Goal: Task Accomplishment & Management: Manage account settings

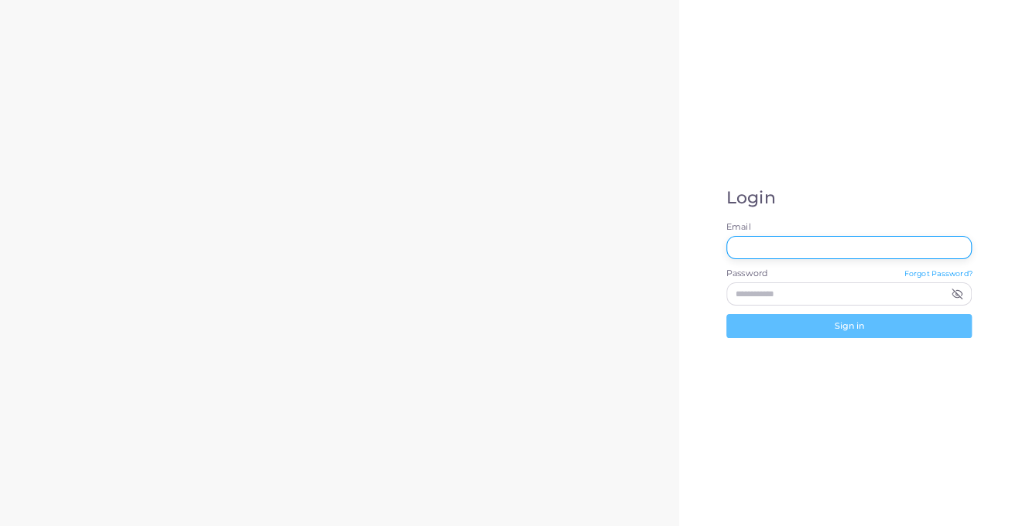
click at [793, 253] on input "Email" at bounding box center [849, 247] width 246 height 23
type input "**********"
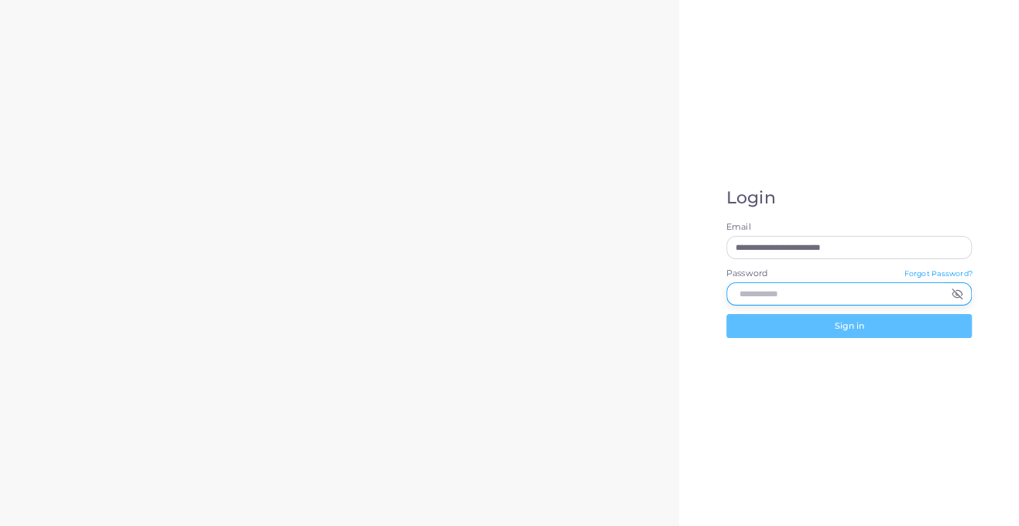
click at [797, 286] on input "Password" at bounding box center [835, 294] width 218 height 23
click at [811, 294] on input "Password" at bounding box center [835, 294] width 218 height 23
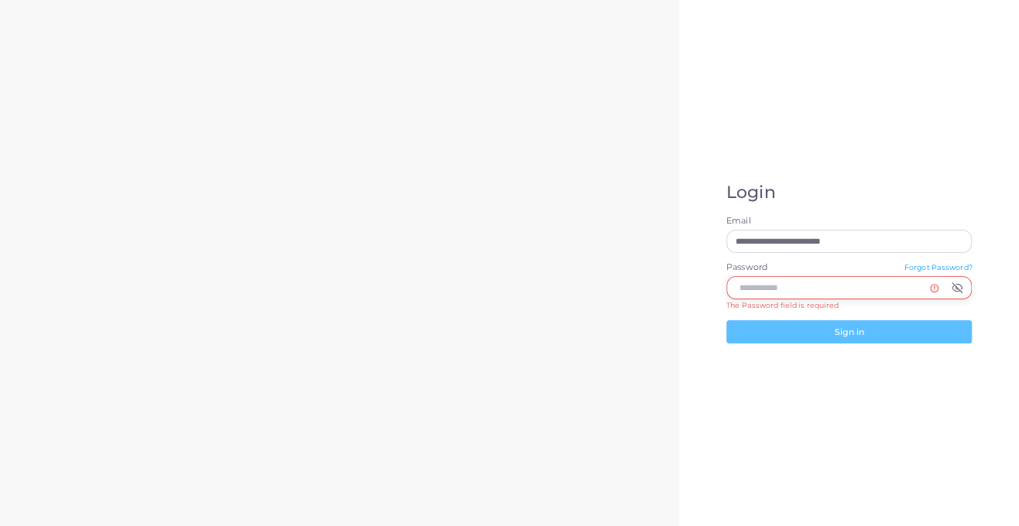
click at [769, 289] on input "Password" at bounding box center [835, 287] width 218 height 23
paste input "**********"
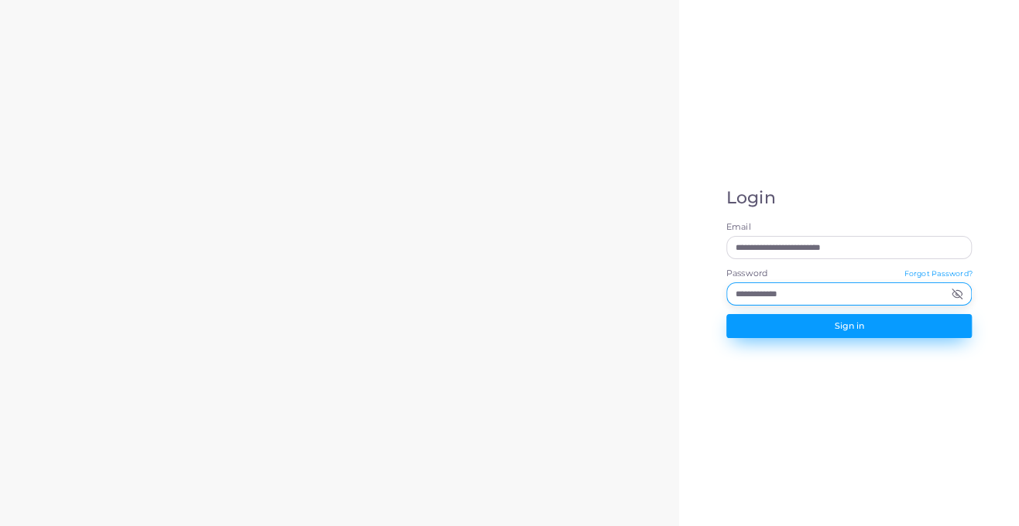
type input "**********"
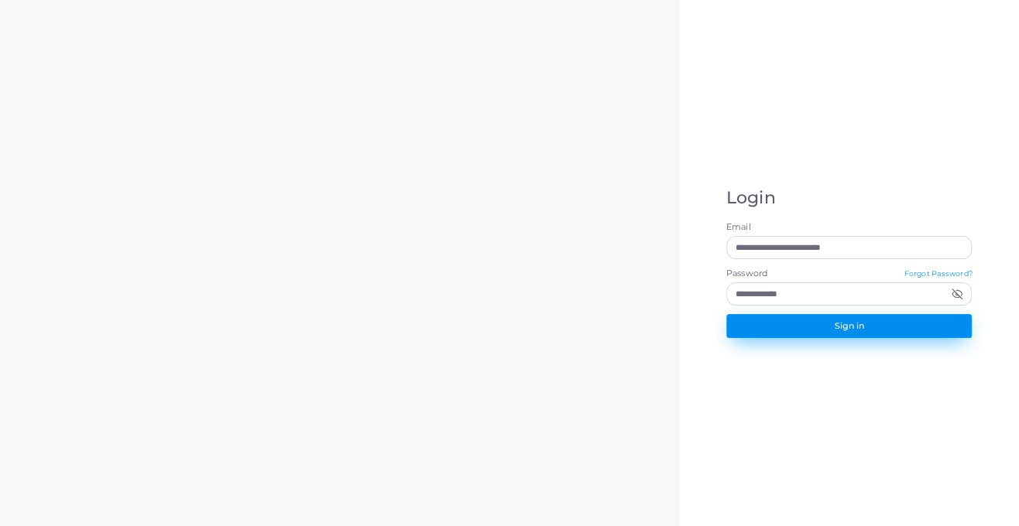
click at [801, 322] on button "Sign in" at bounding box center [849, 325] width 246 height 23
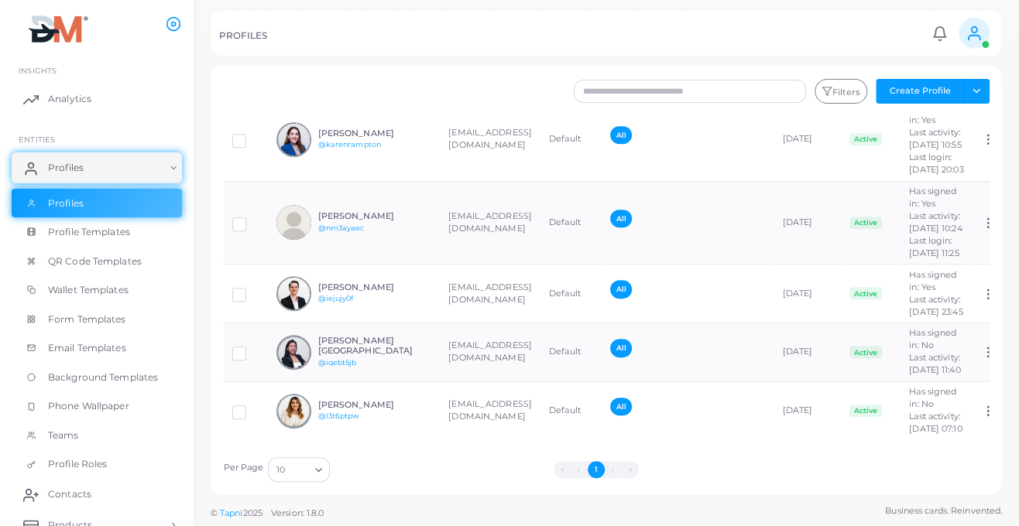
scroll to position [533, 0]
click at [616, 469] on li "›" at bounding box center [613, 469] width 17 height 17
click at [594, 469] on button "1" at bounding box center [596, 469] width 17 height 17
click at [52, 200] on span "Profiles" at bounding box center [70, 204] width 36 height 14
click at [611, 468] on li "›" at bounding box center [613, 469] width 17 height 17
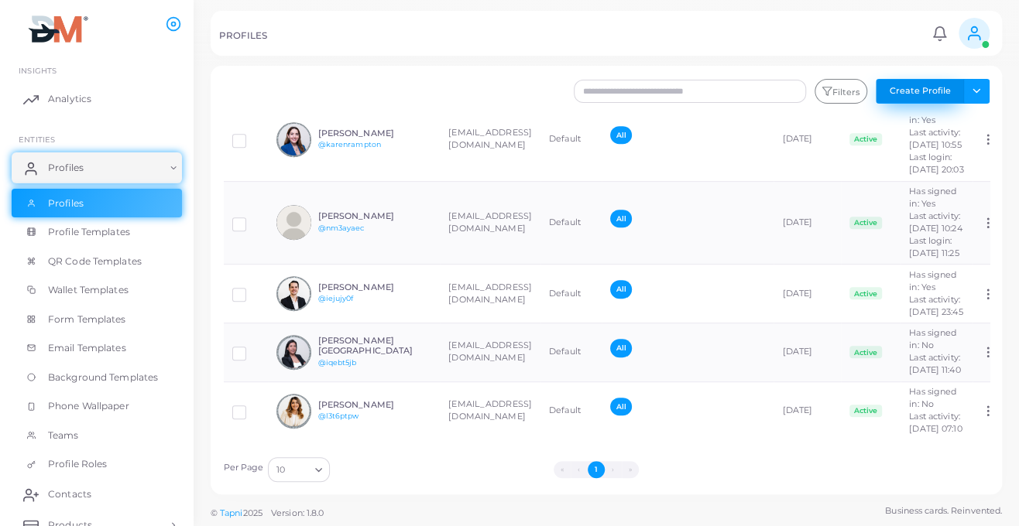
click at [923, 90] on button "Create Profile" at bounding box center [919, 91] width 88 height 25
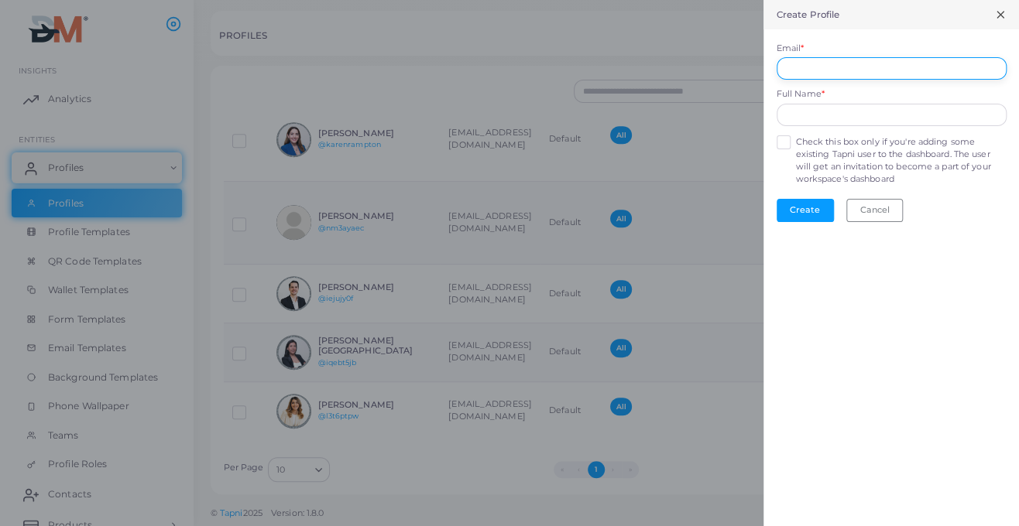
click at [821, 66] on input "Email *" at bounding box center [891, 68] width 230 height 23
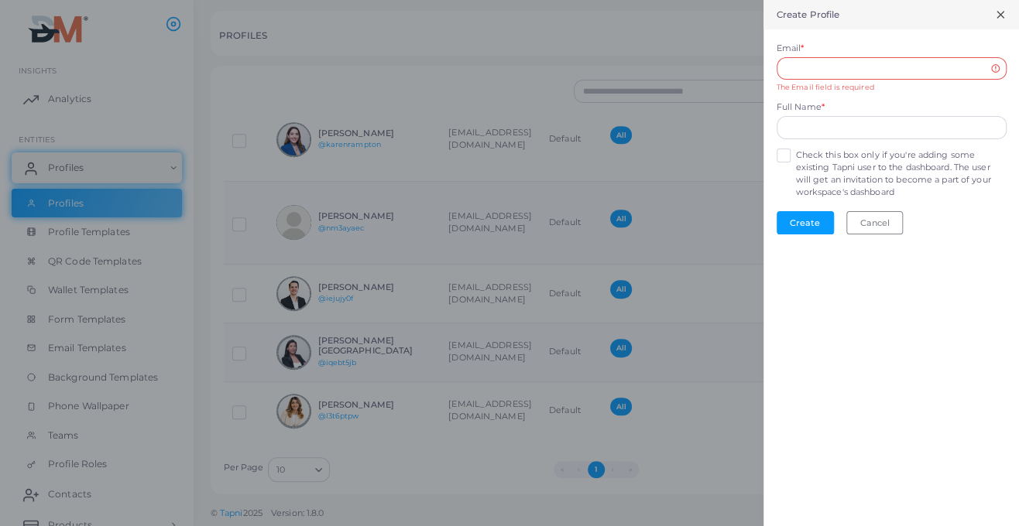
click at [957, 43] on div "Email * The Email field is required" at bounding box center [891, 68] width 230 height 50
click at [850, 67] on input "Email *" at bounding box center [891, 68] width 230 height 23
click at [994, 14] on icon at bounding box center [1000, 15] width 12 height 12
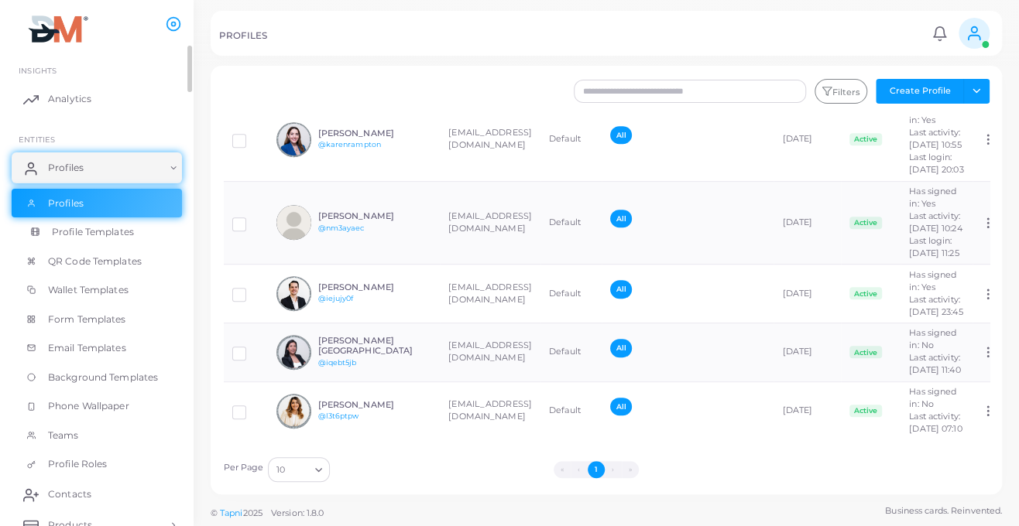
click at [88, 231] on span "Profile Templates" at bounding box center [93, 232] width 82 height 14
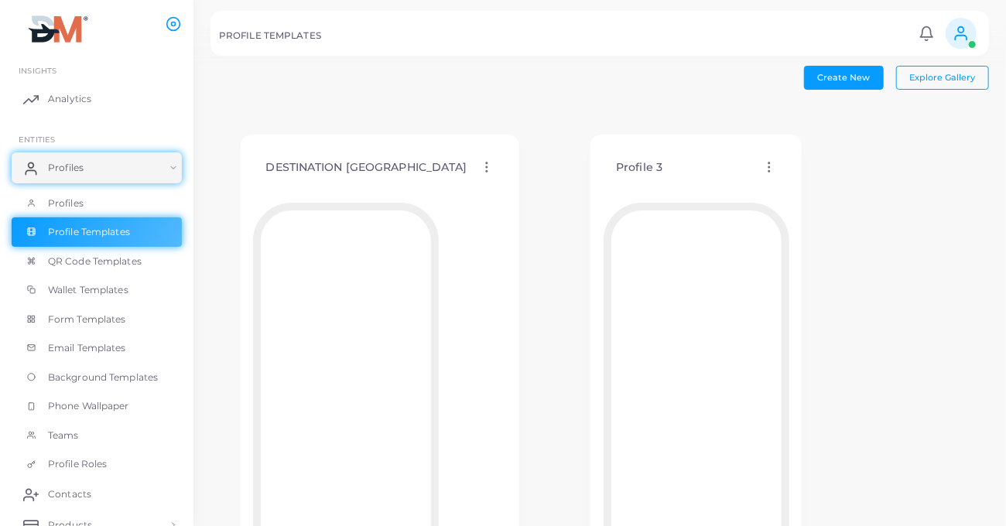
click at [486, 163] on circle at bounding box center [487, 164] width 2 height 2
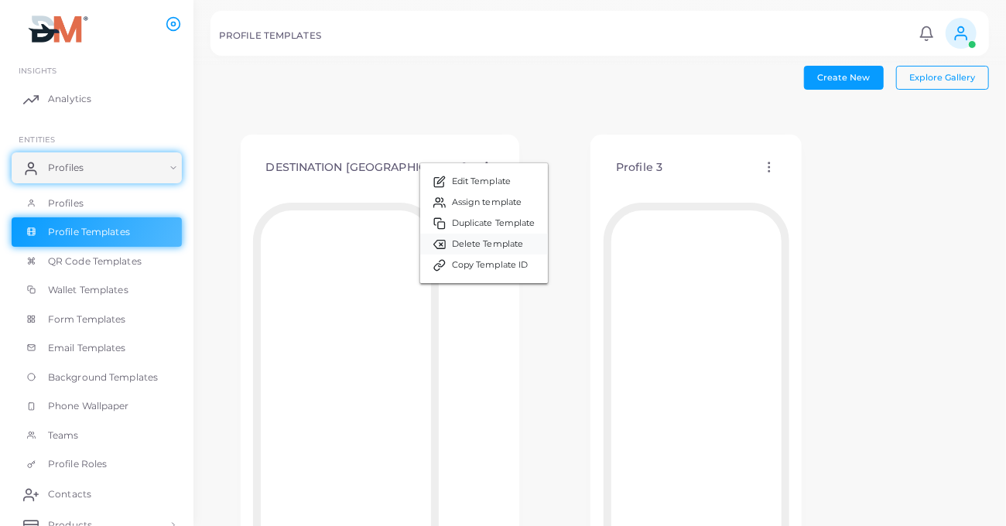
click at [460, 248] on span "Delete Template" at bounding box center [488, 244] width 72 height 12
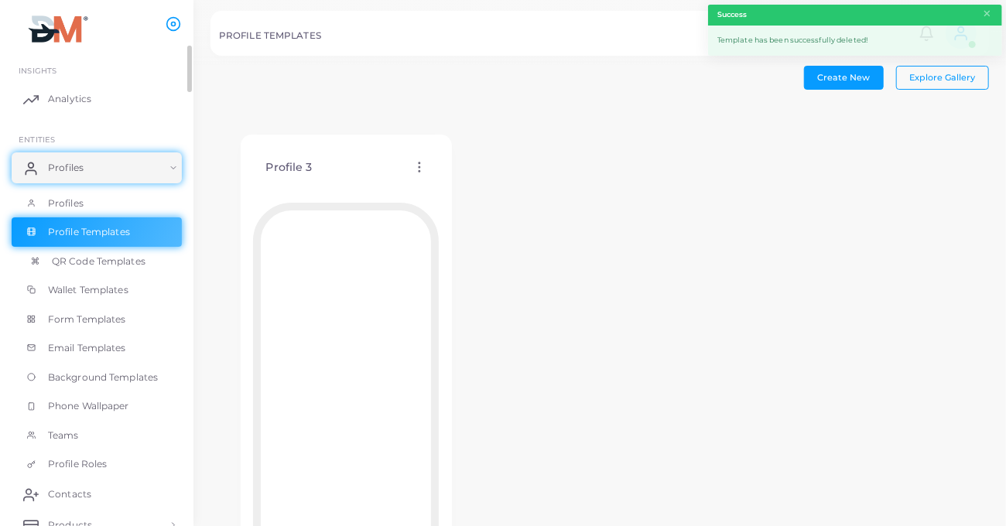
click at [120, 263] on span "QR Code Templates" at bounding box center [99, 262] width 94 height 14
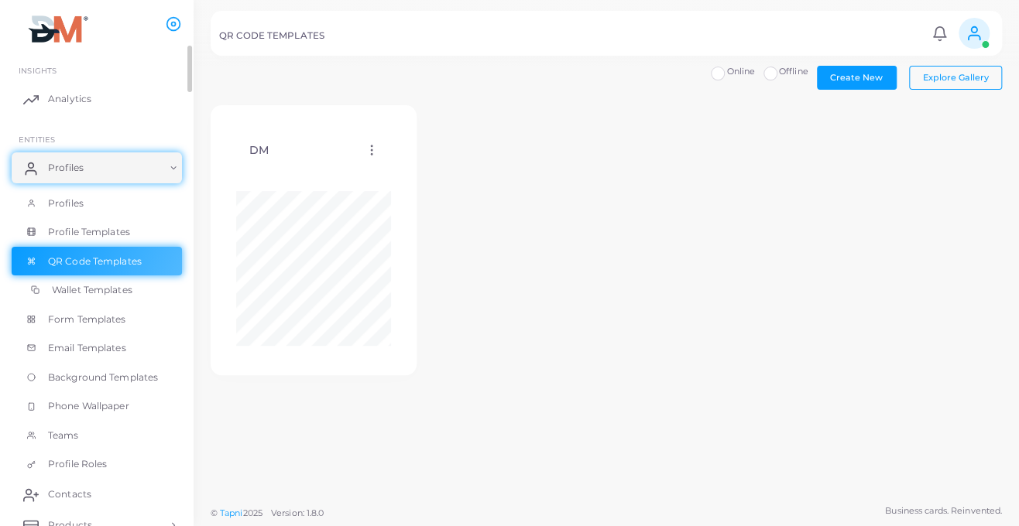
click at [93, 292] on span "Wallet Templates" at bounding box center [92, 290] width 81 height 14
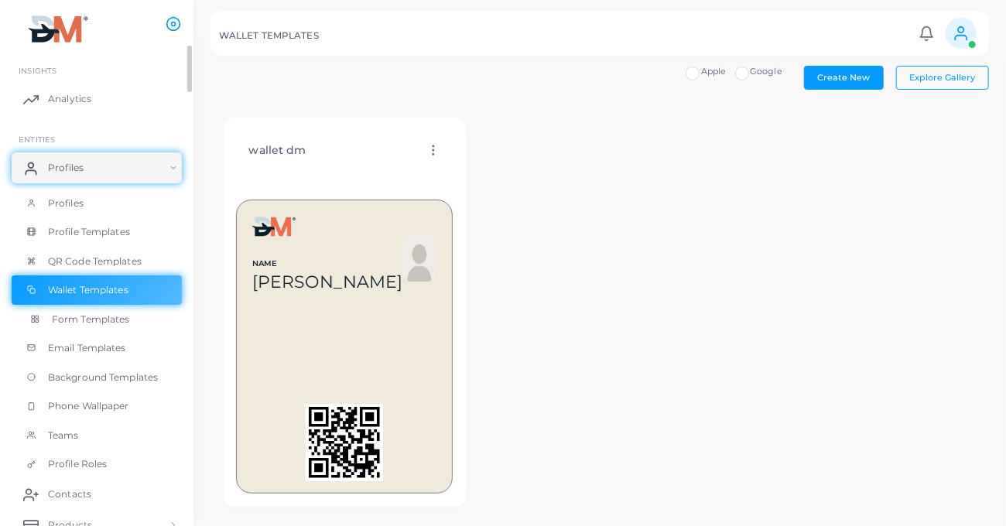
click at [94, 319] on span "Form Templates" at bounding box center [91, 320] width 78 height 14
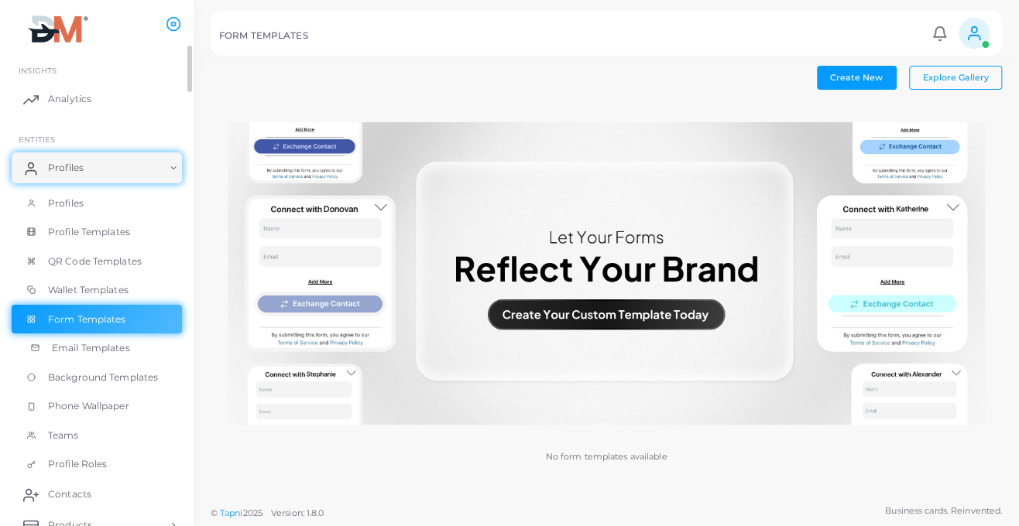
click at [99, 350] on span "Email Templates" at bounding box center [91, 348] width 78 height 14
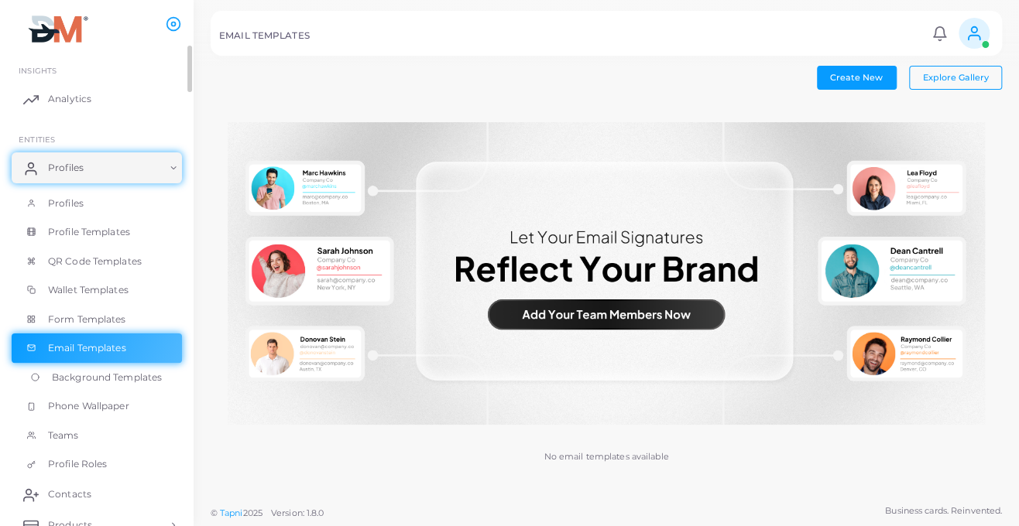
click at [99, 372] on span "Background Templates" at bounding box center [107, 378] width 110 height 14
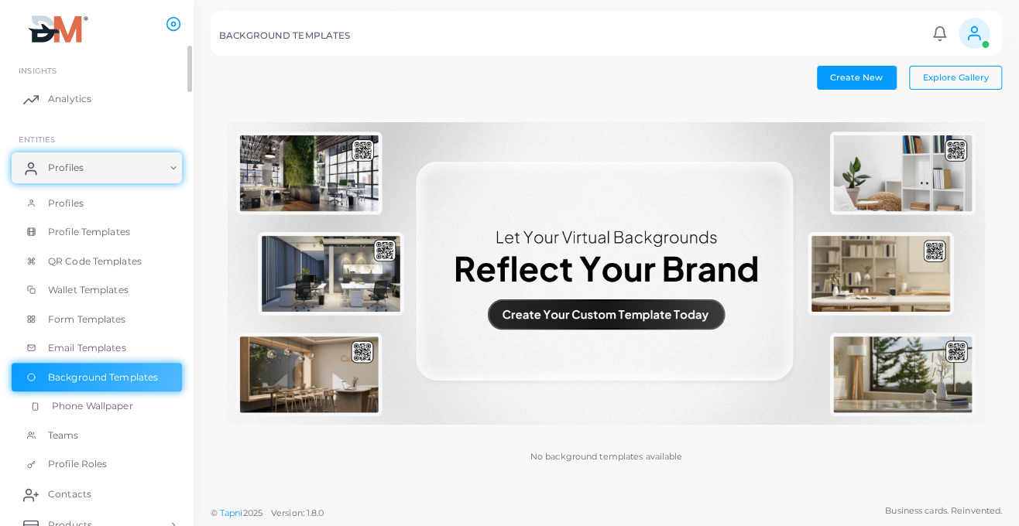
click at [88, 413] on link "Phone Wallpaper" at bounding box center [97, 406] width 170 height 29
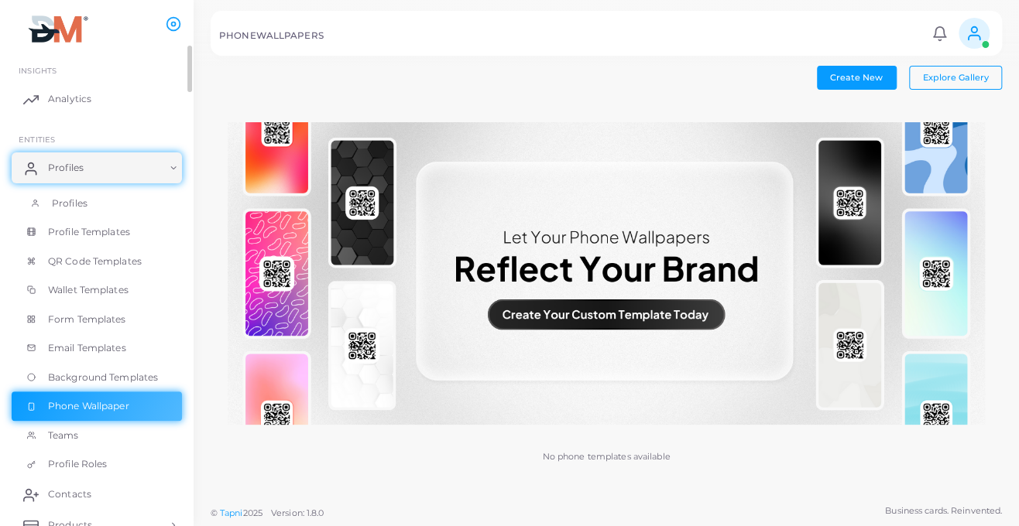
click at [93, 208] on link "Profiles" at bounding box center [97, 203] width 170 height 29
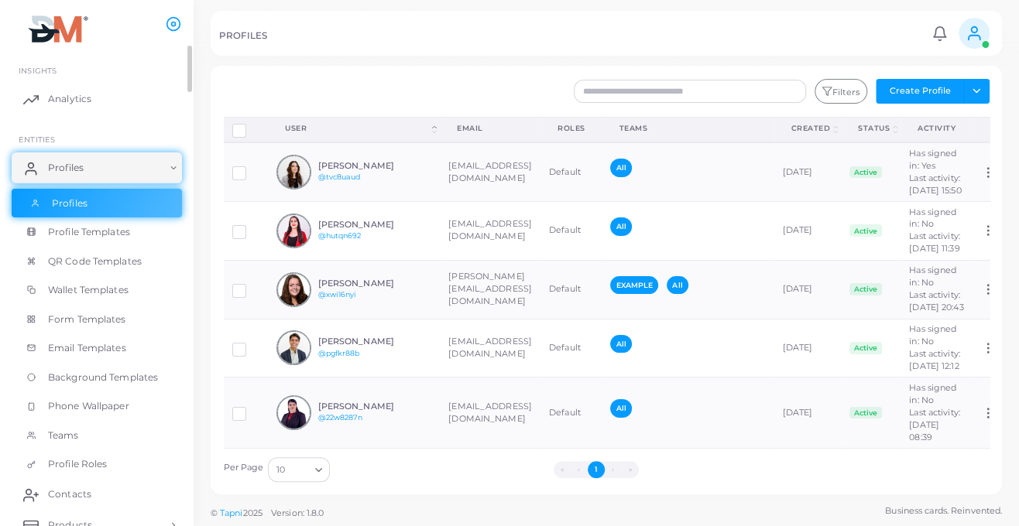
click at [71, 197] on span "Profiles" at bounding box center [70, 204] width 36 height 14
